Goal: Task Accomplishment & Management: Use online tool/utility

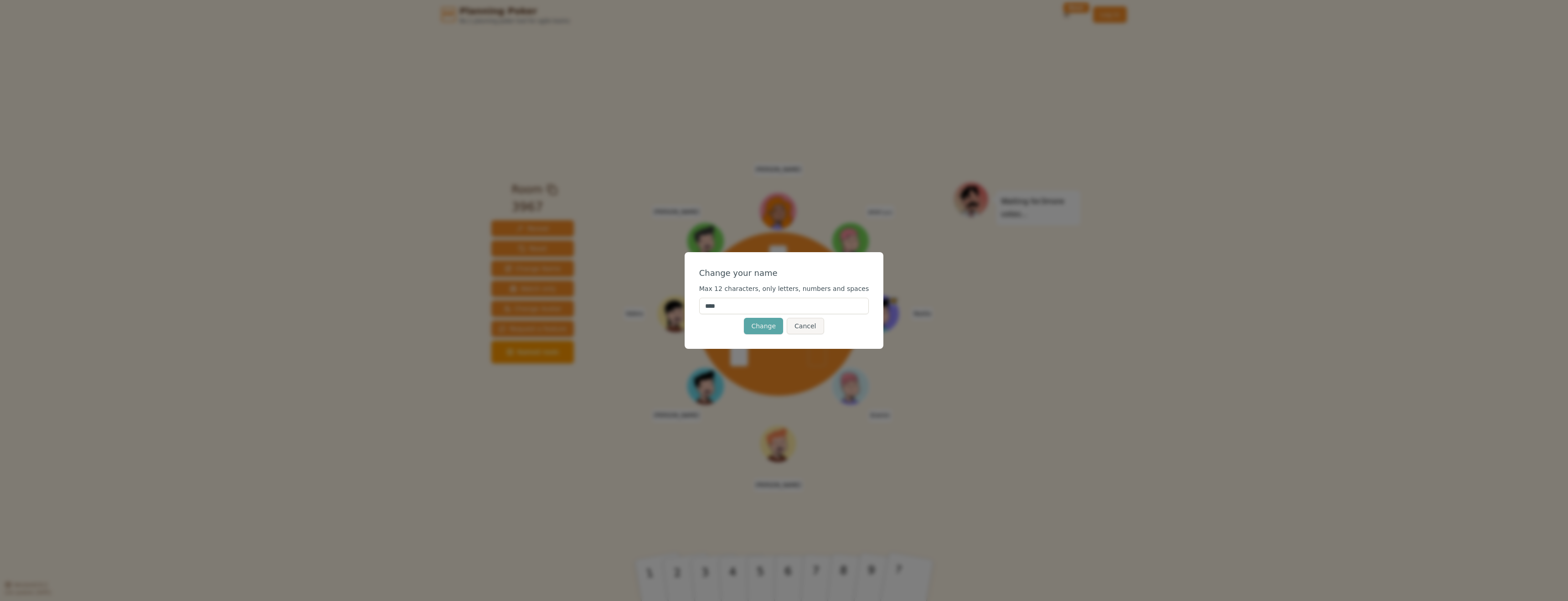
drag, startPoint x: 737, startPoint y: 312, endPoint x: 698, endPoint y: 308, distance: 39.2
click at [698, 308] on div "Change your name Max 12 characters, only letters, numbers and spaces **** Chang…" at bounding box center [784, 300] width 199 height 97
drag, startPoint x: 742, startPoint y: 310, endPoint x: 705, endPoint y: 306, distance: 37.2
click at [705, 306] on div "Change your name Max 12 characters, only letters, numbers and spaces **** Chang…" at bounding box center [784, 300] width 199 height 97
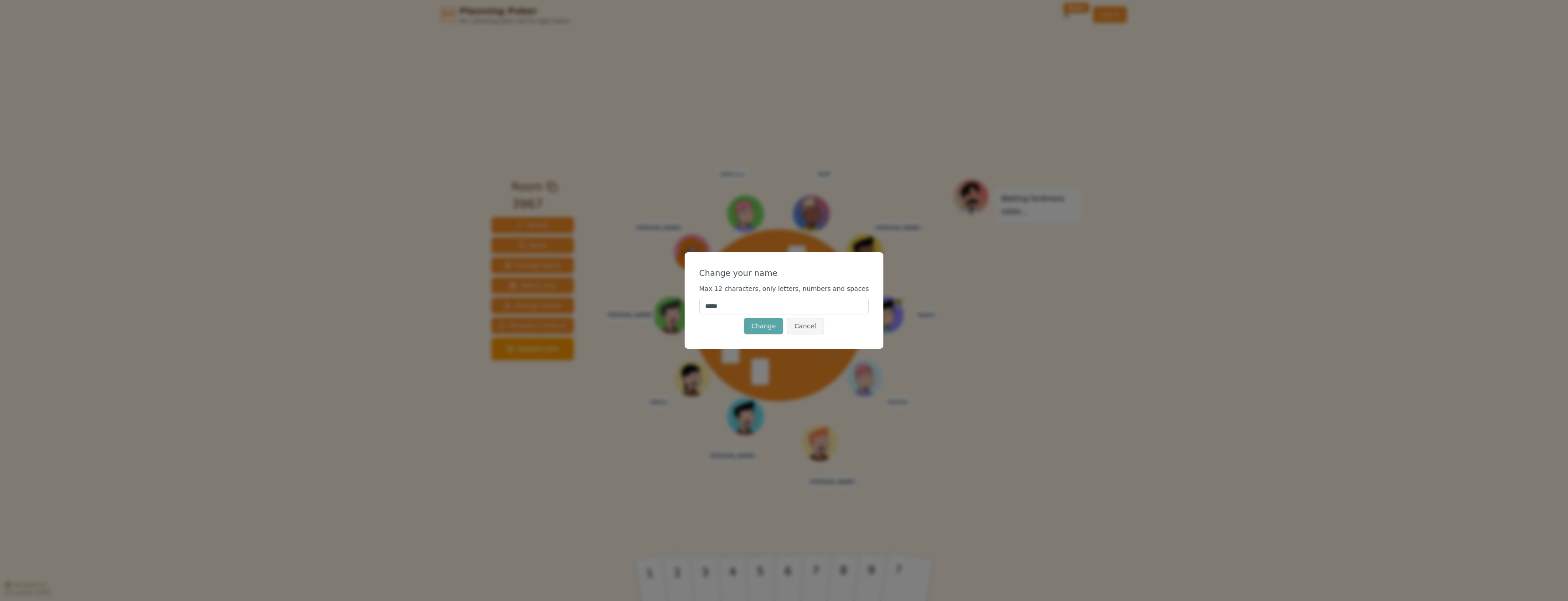
type input "*****"
click at [771, 329] on button "Change" at bounding box center [763, 326] width 39 height 16
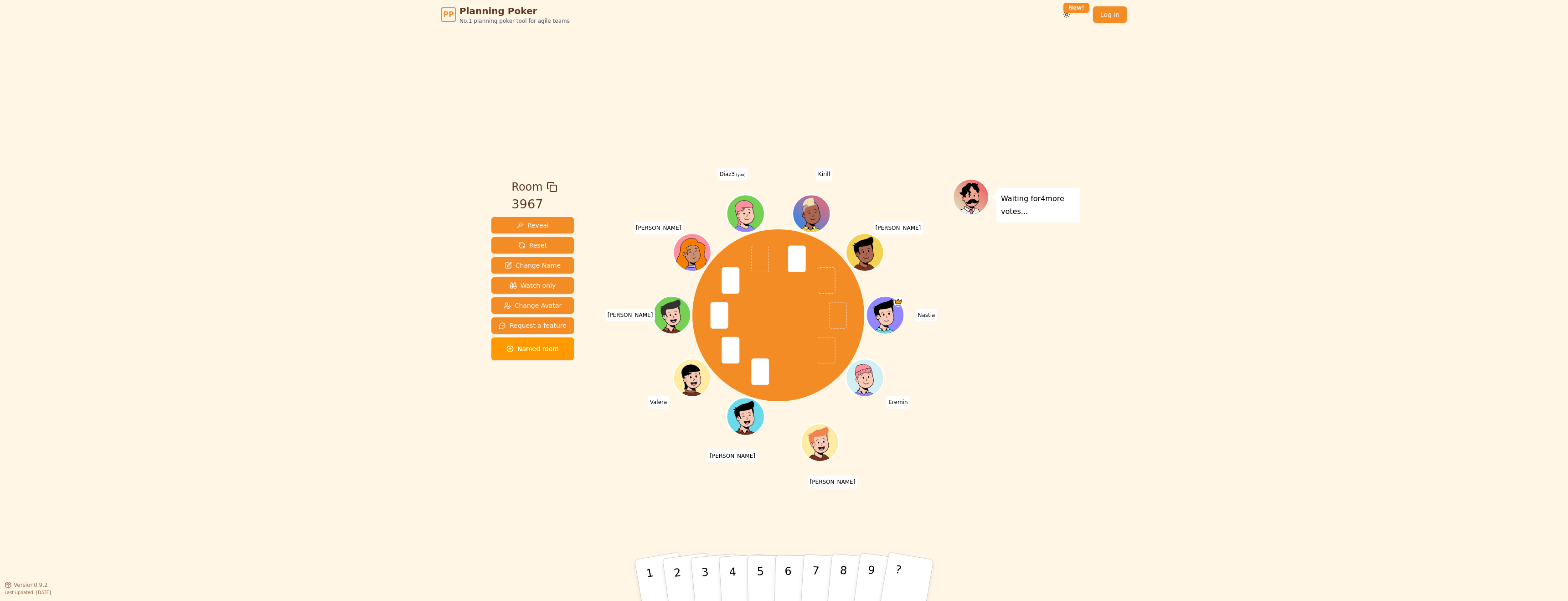
click at [937, 139] on div "Room 3967 Reveal Reset Change Name Watch only Change Avatar Request a feature N…" at bounding box center [783, 307] width 592 height 555
click at [712, 582] on button "3" at bounding box center [715, 580] width 52 height 72
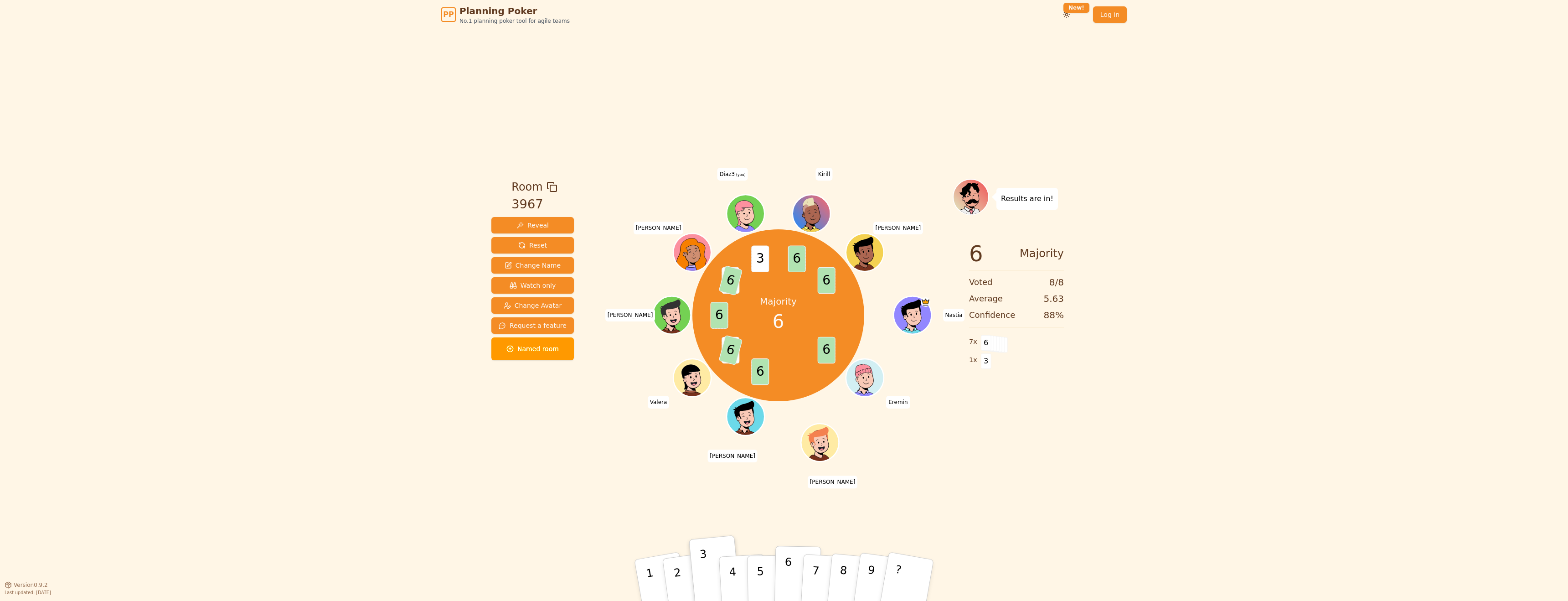
click at [788, 563] on p "6" at bounding box center [788, 580] width 8 height 49
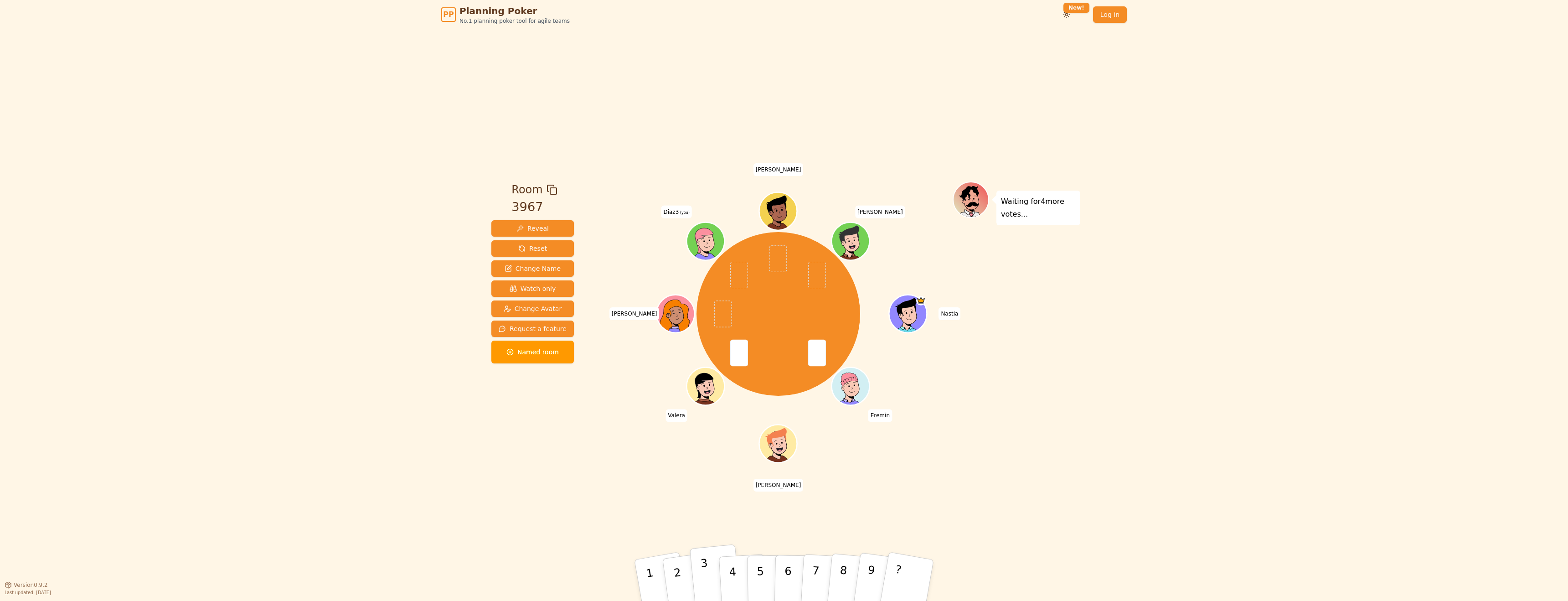
click at [702, 584] on button "3" at bounding box center [715, 580] width 52 height 72
click at [790, 587] on p "6" at bounding box center [788, 580] width 8 height 49
click at [711, 577] on button "3" at bounding box center [715, 580] width 52 height 72
click at [786, 581] on p "6" at bounding box center [788, 580] width 8 height 49
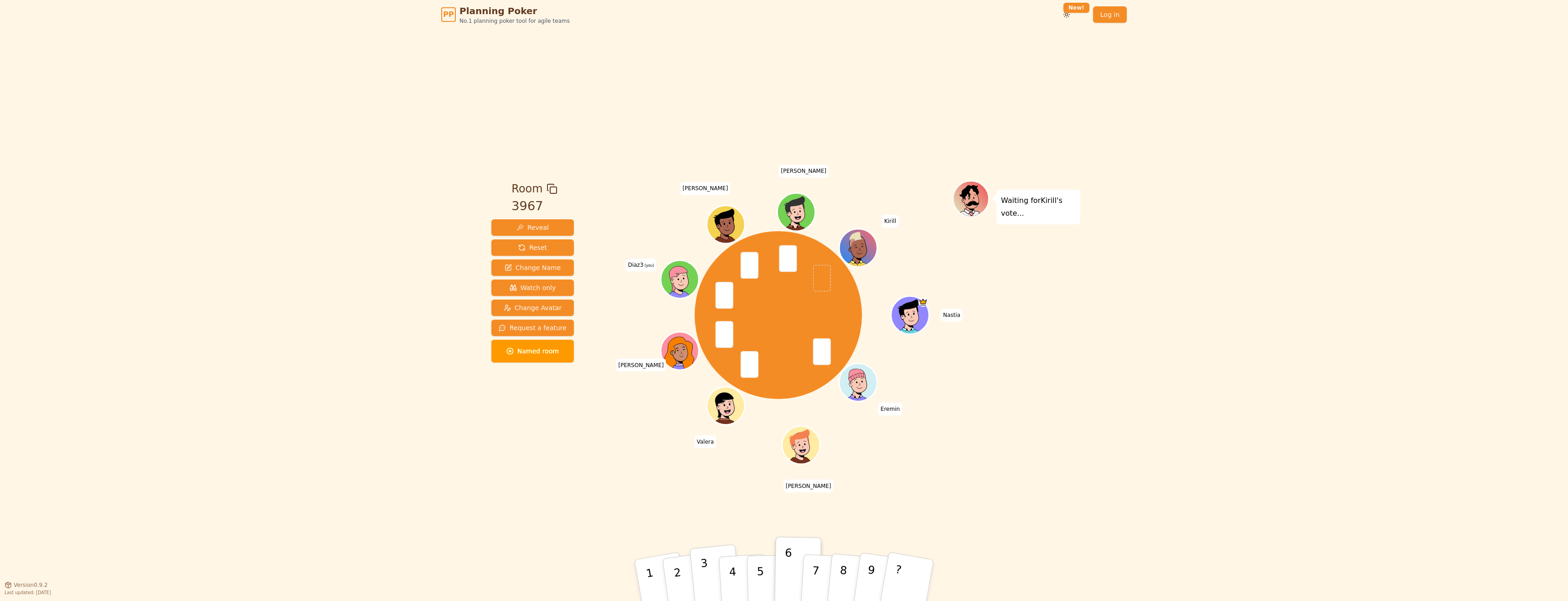
click at [709, 566] on button "3" at bounding box center [715, 580] width 52 height 72
click at [785, 572] on p "6" at bounding box center [788, 580] width 8 height 49
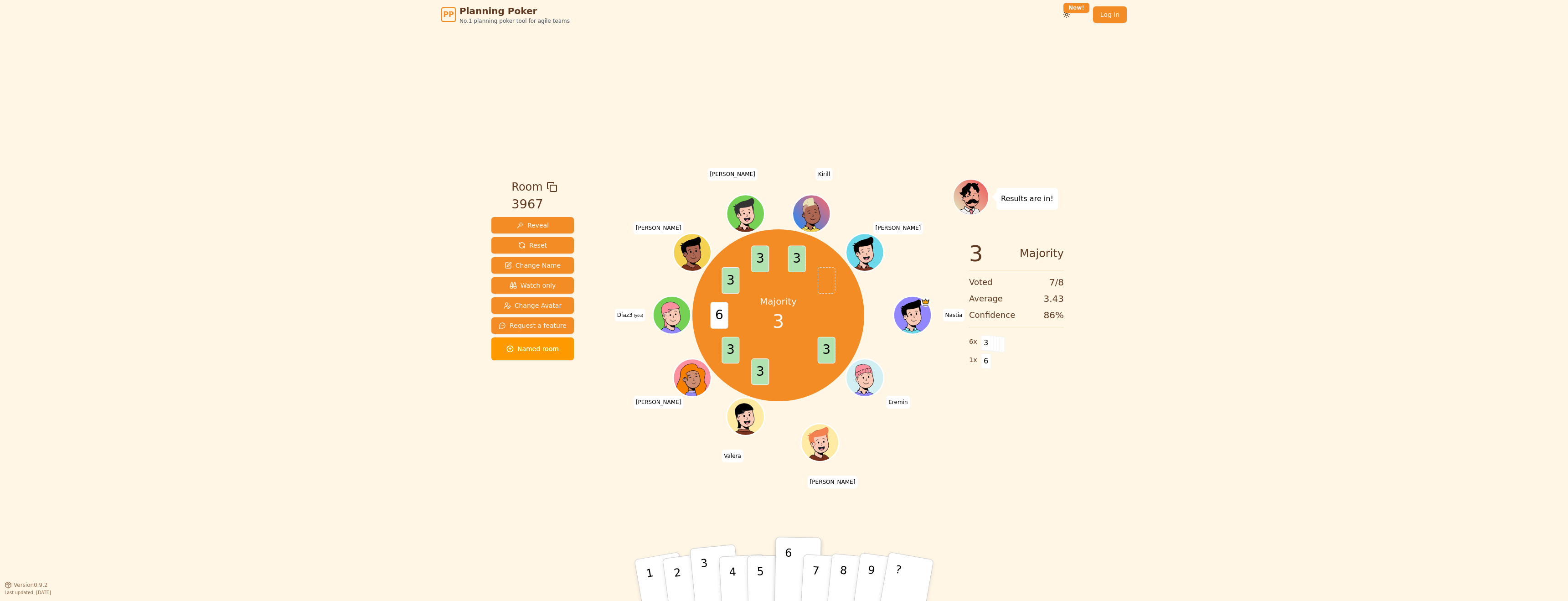
click at [707, 577] on p "3" at bounding box center [705, 582] width 12 height 50
